Goal: Task Accomplishment & Management: Manage account settings

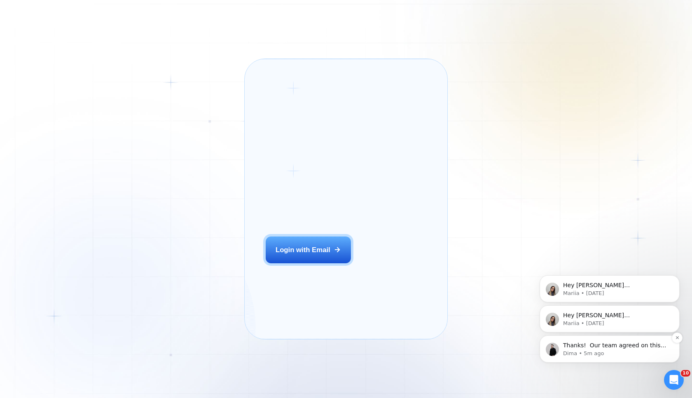
click at [613, 347] on p "Thanks! ​ Our team agreed on this price, would you like to receive a direct lin…" at bounding box center [616, 345] width 106 height 8
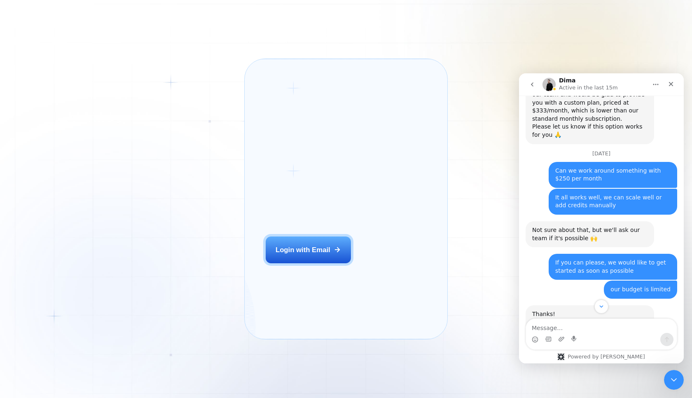
scroll to position [687, 0]
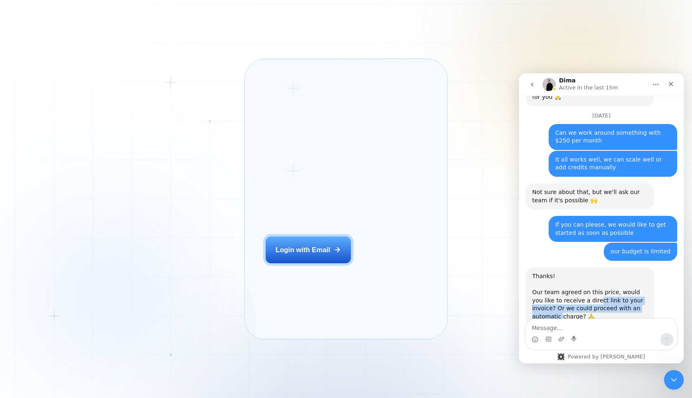
drag, startPoint x: 586, startPoint y: 276, endPoint x: 638, endPoint y: 285, distance: 53.0
click at [638, 285] on div "Thanks! ​ Our team agreed on this price, would you like to receive a direct lin…" at bounding box center [589, 296] width 115 height 49
click at [582, 331] on textarea "Message…" at bounding box center [601, 326] width 151 height 14
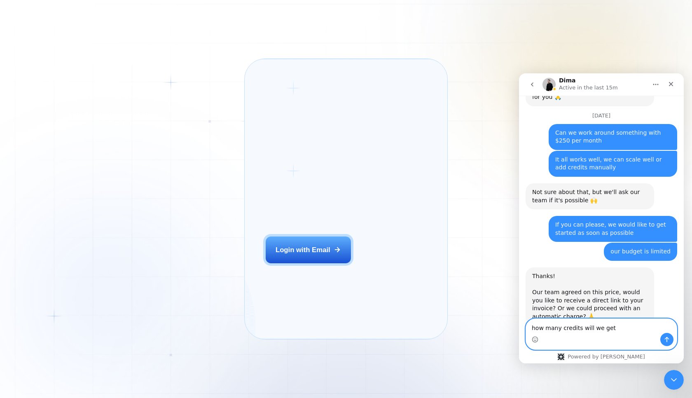
type textarea "how many credits will we get"
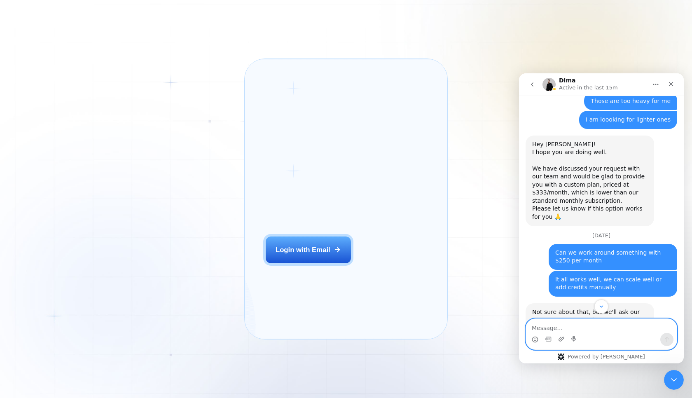
scroll to position [712, 0]
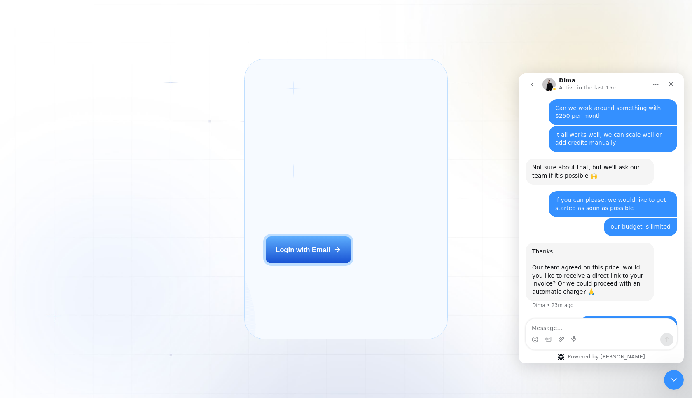
click at [593, 316] on div "how many credits will we get [PERSON_NAME][EMAIL_ADDRESS][DOMAIN_NAME] • 18m ago" at bounding box center [628, 325] width 97 height 18
click at [587, 323] on textarea "Message…" at bounding box center [601, 326] width 151 height 14
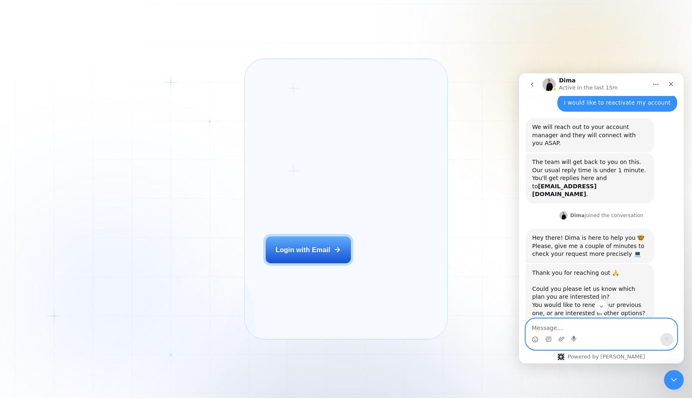
scroll to position [0, 0]
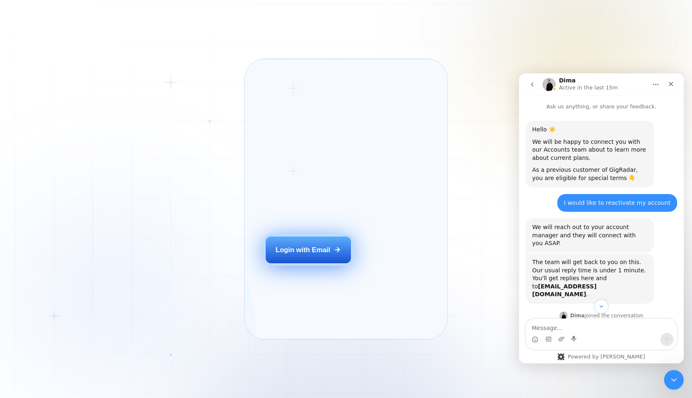
click at [326, 254] on div "Login with Email" at bounding box center [302, 249] width 55 height 9
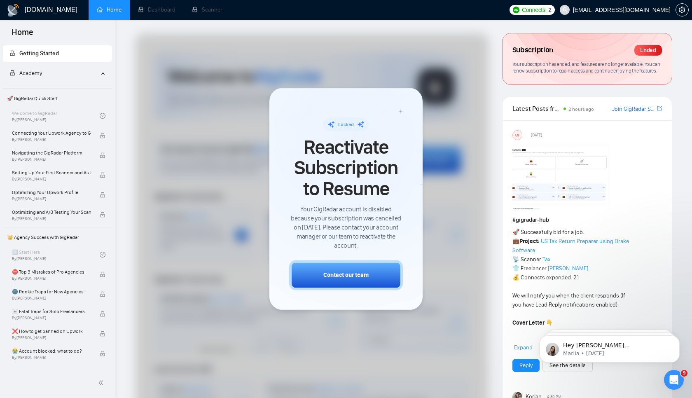
click at [368, 145] on span "Reactivate Subscription to Resume" at bounding box center [346, 168] width 114 height 62
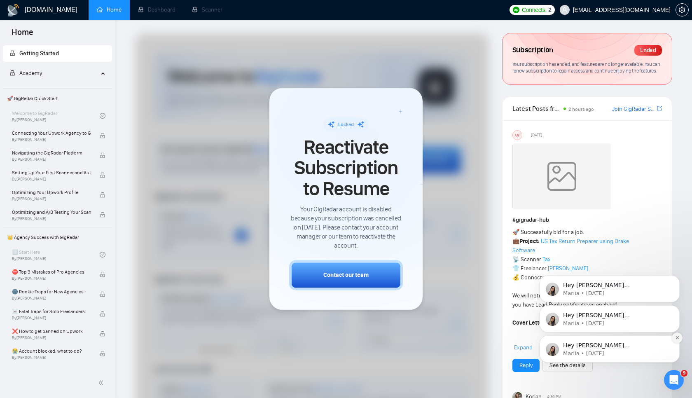
click at [679, 340] on icon "Dismiss notification" at bounding box center [677, 337] width 5 height 5
click at [677, 340] on icon "Dismiss notification" at bounding box center [677, 337] width 5 height 5
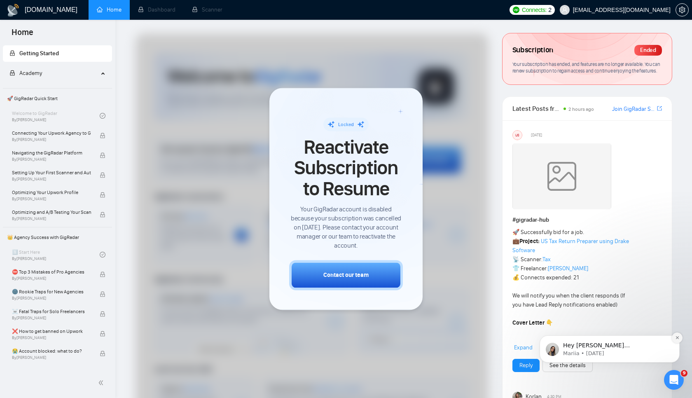
click at [677, 340] on button "Dismiss notification" at bounding box center [676, 337] width 11 height 11
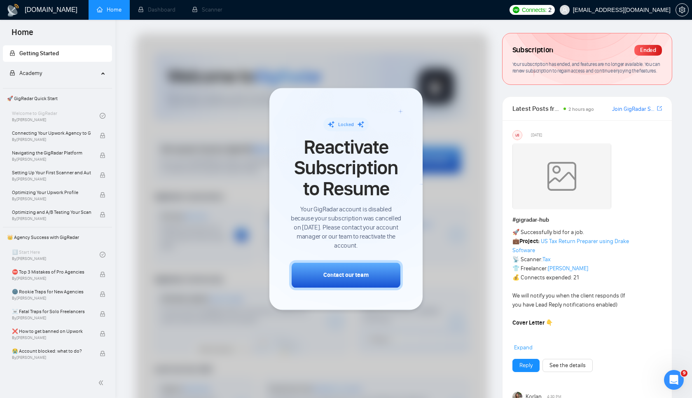
click at [193, 110] on div at bounding box center [311, 244] width 353 height 423
click at [401, 111] on div "Locked Reactivate Subscription to Resume Your GigRadar account is disabled beca…" at bounding box center [346, 198] width 114 height 182
click at [353, 115] on div "Locked Reactivate Subscription to Resume Your GigRadar account is disabled beca…" at bounding box center [346, 198] width 114 height 182
click at [353, 131] on div "Locked Reactivate Subscription to Resume Your GigRadar account is disabled beca…" at bounding box center [346, 183] width 114 height 133
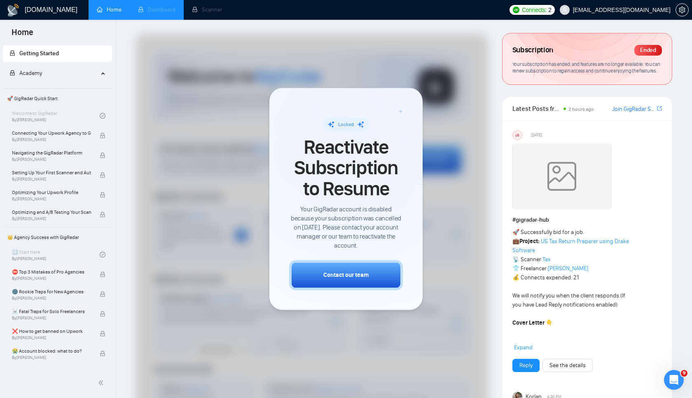
click at [161, 9] on span "Dashboard" at bounding box center [156, 9] width 37 height 7
click at [225, 9] on li "Scanner" at bounding box center [207, 10] width 47 height 20
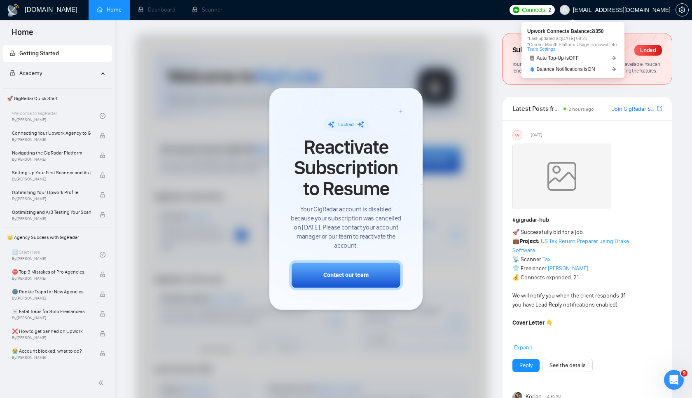
click at [546, 11] on span "Connects:" at bounding box center [534, 9] width 25 height 9
click at [605, 34] on span "Upwork Connects Balance: 2 / 350" at bounding box center [572, 31] width 91 height 5
click at [603, 45] on span "*Current Month Platform Usage is moved into Team Settings" at bounding box center [572, 46] width 91 height 9
click at [576, 71] on span "Balance Notifications is ON" at bounding box center [565, 69] width 58 height 5
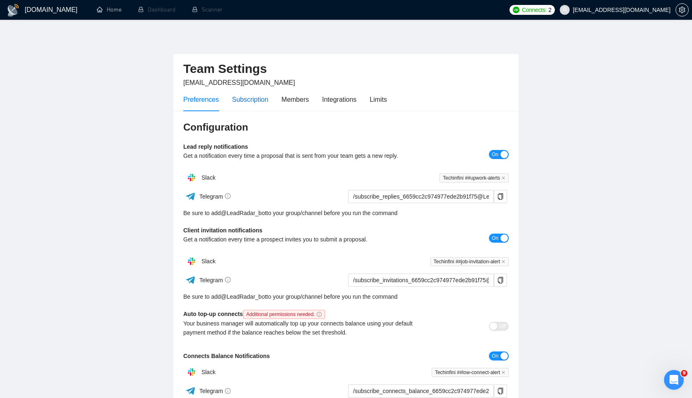
click at [260, 96] on div "Subscription" at bounding box center [250, 99] width 36 height 10
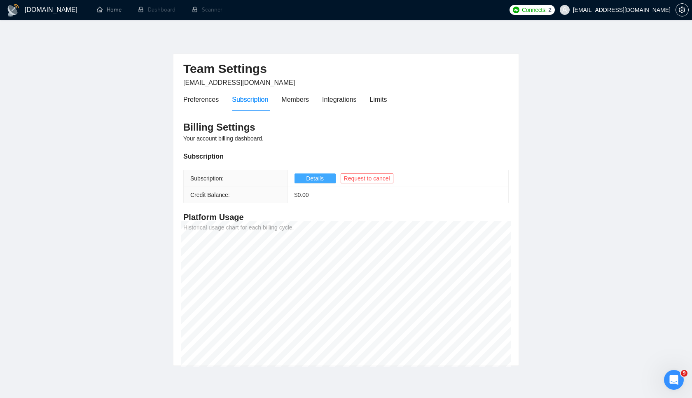
click at [324, 181] on button "Details" at bounding box center [314, 178] width 41 height 10
